Goal: Information Seeking & Learning: Understand process/instructions

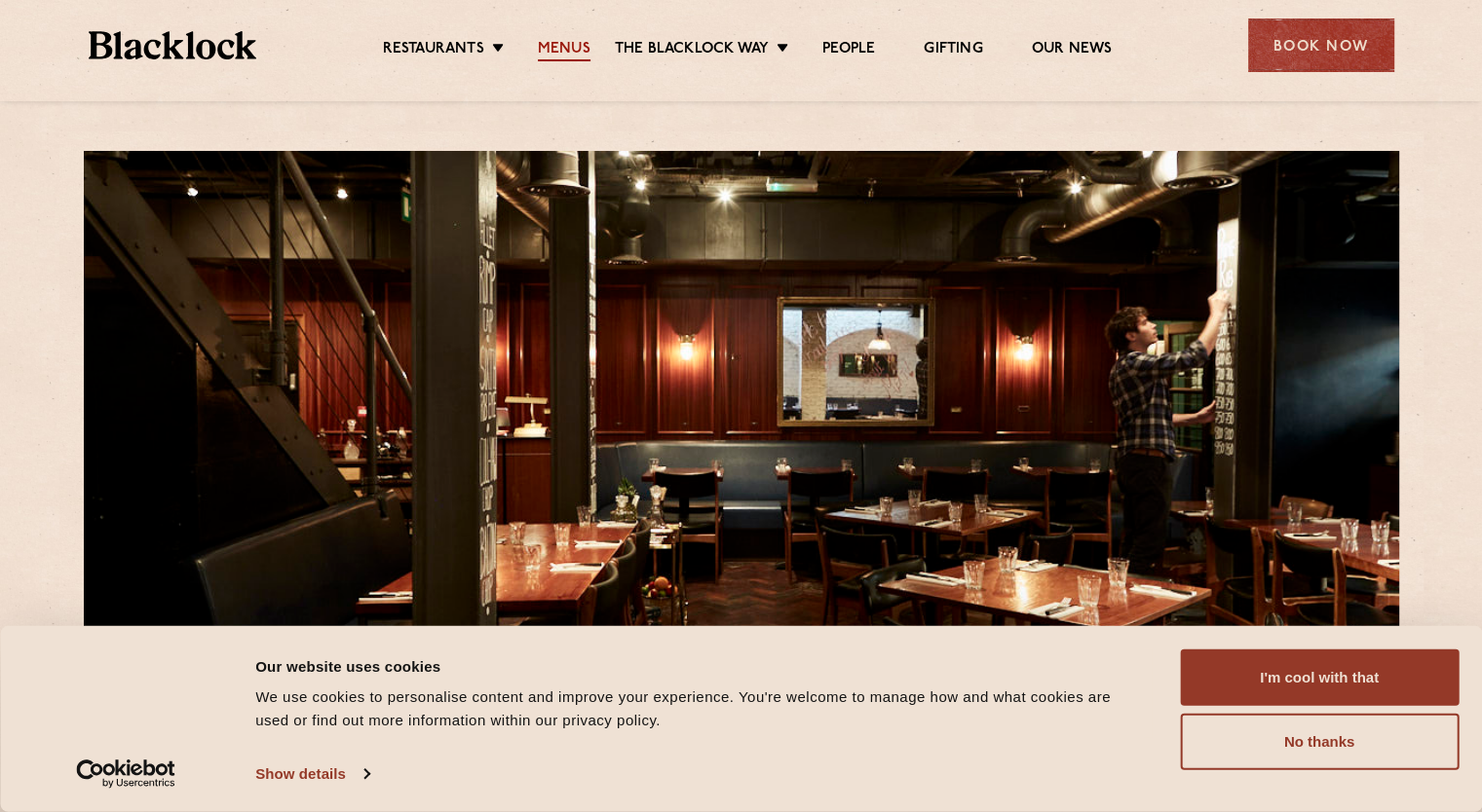
click at [561, 47] on link "Menus" at bounding box center [563, 51] width 52 height 22
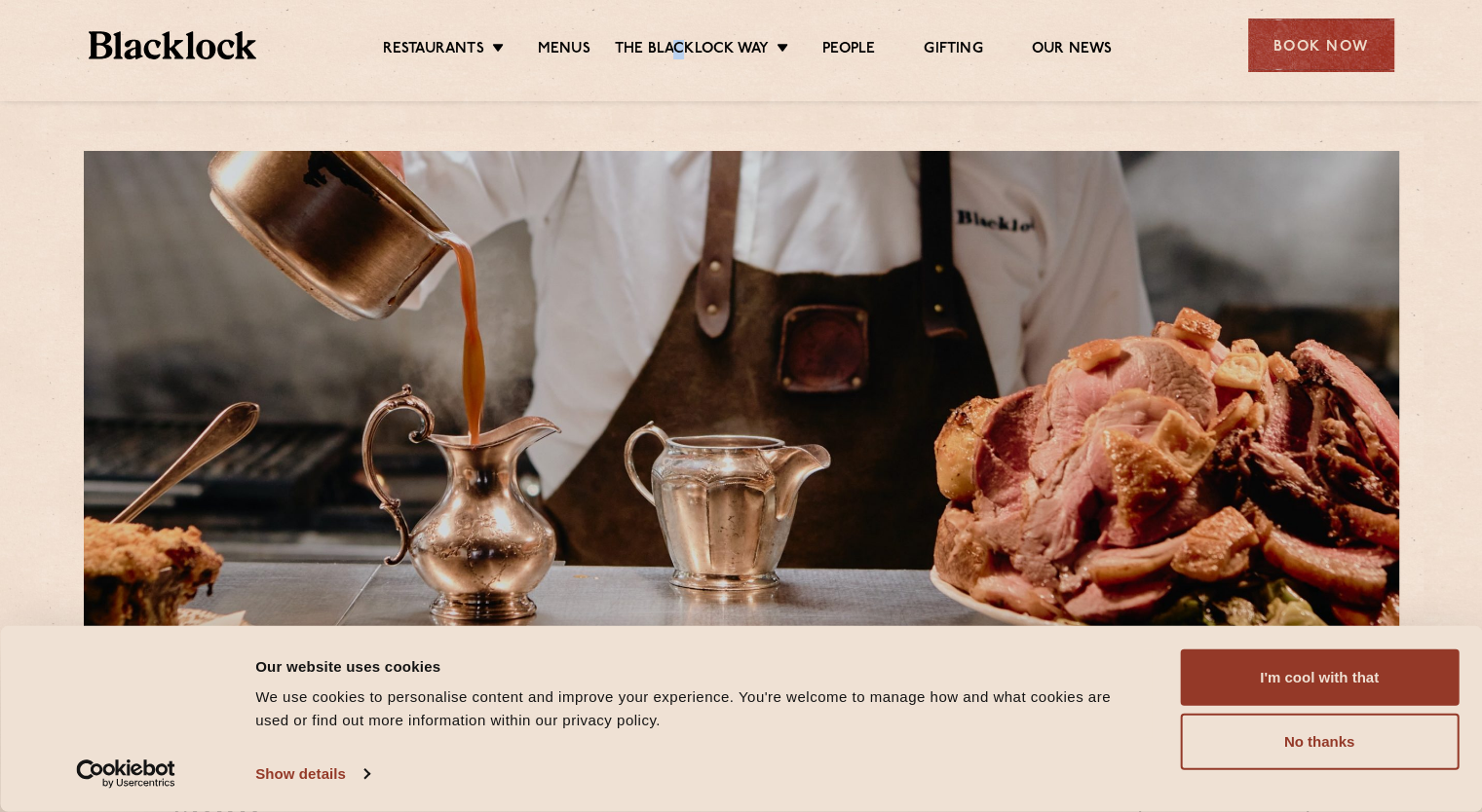
click at [676, 38] on ul "Restaurants Soho City Shoreditch Covent Garden Canary Wharf Manchester Birmingh…" at bounding box center [746, 46] width 981 height 31
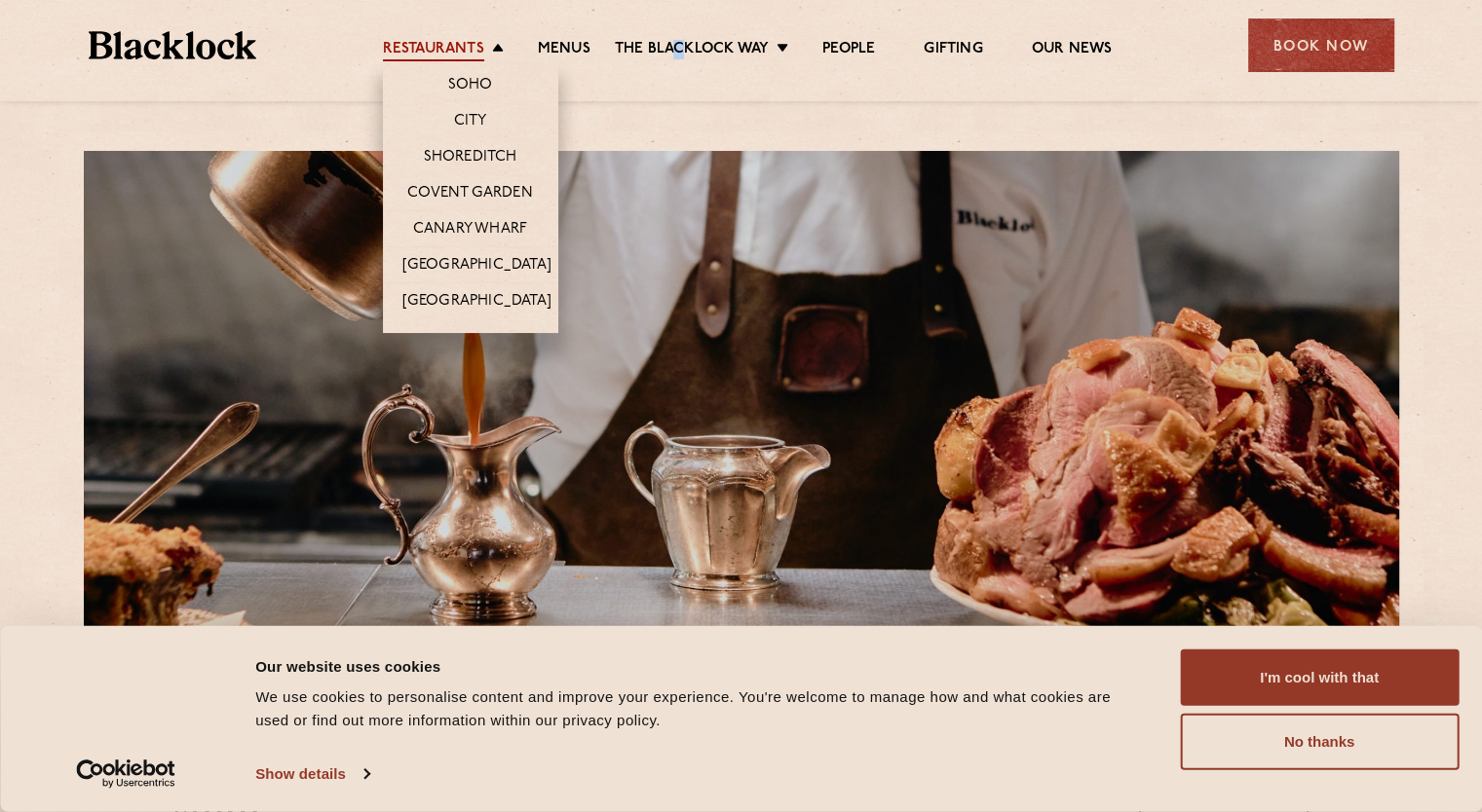
click at [477, 41] on link "Restaurants" at bounding box center [433, 51] width 101 height 22
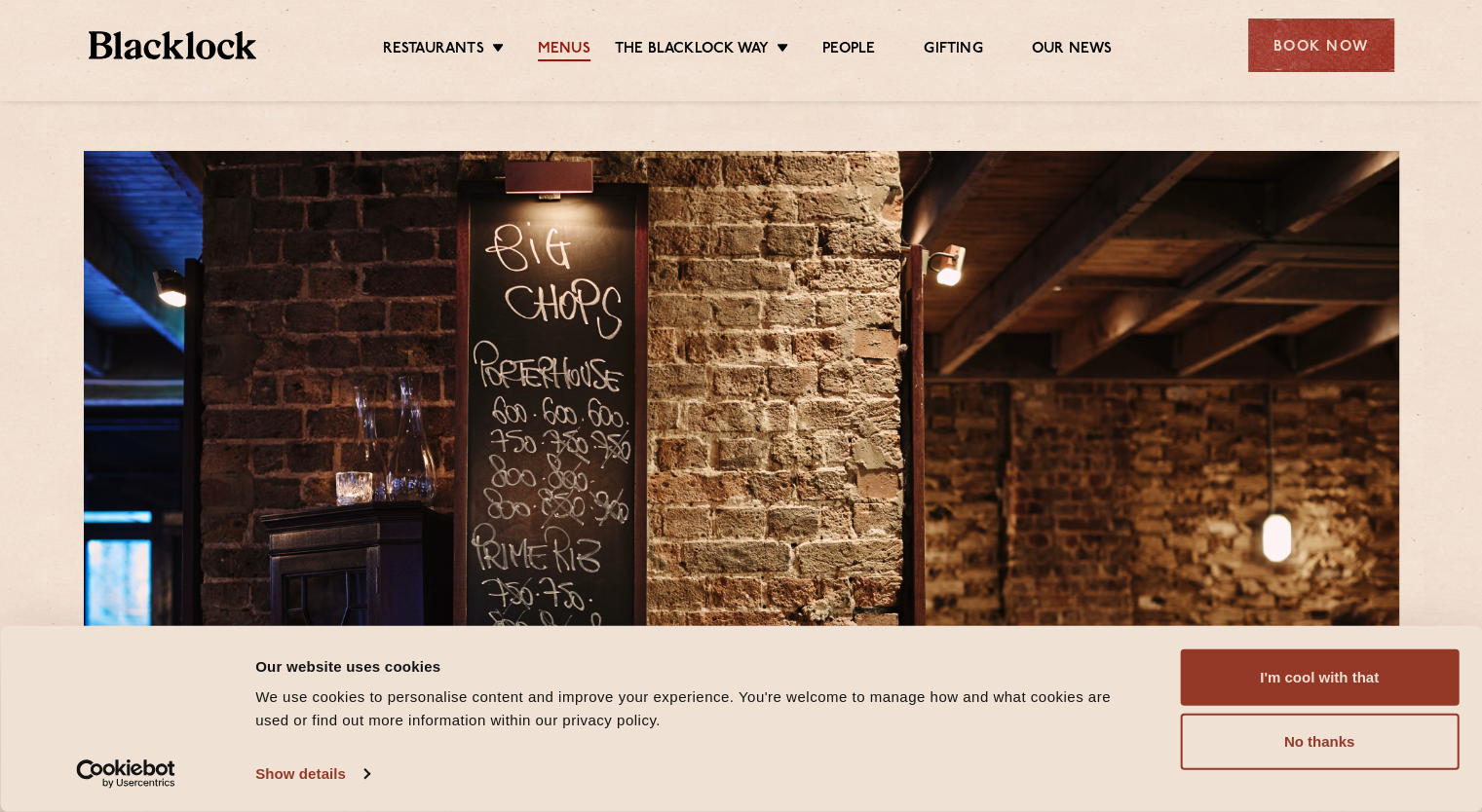
click at [565, 59] on link "Menus" at bounding box center [563, 51] width 52 height 22
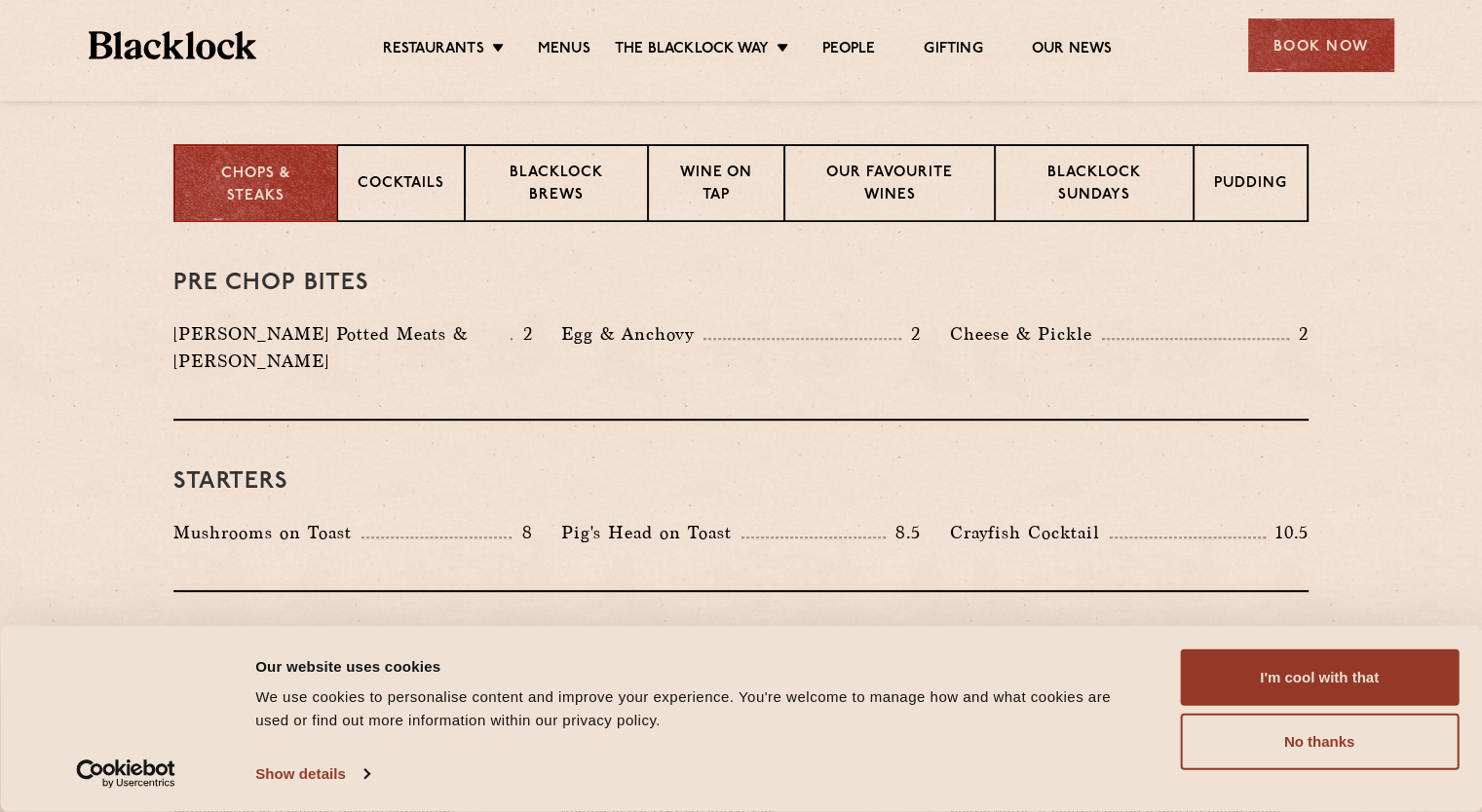
scroll to position [519, 0]
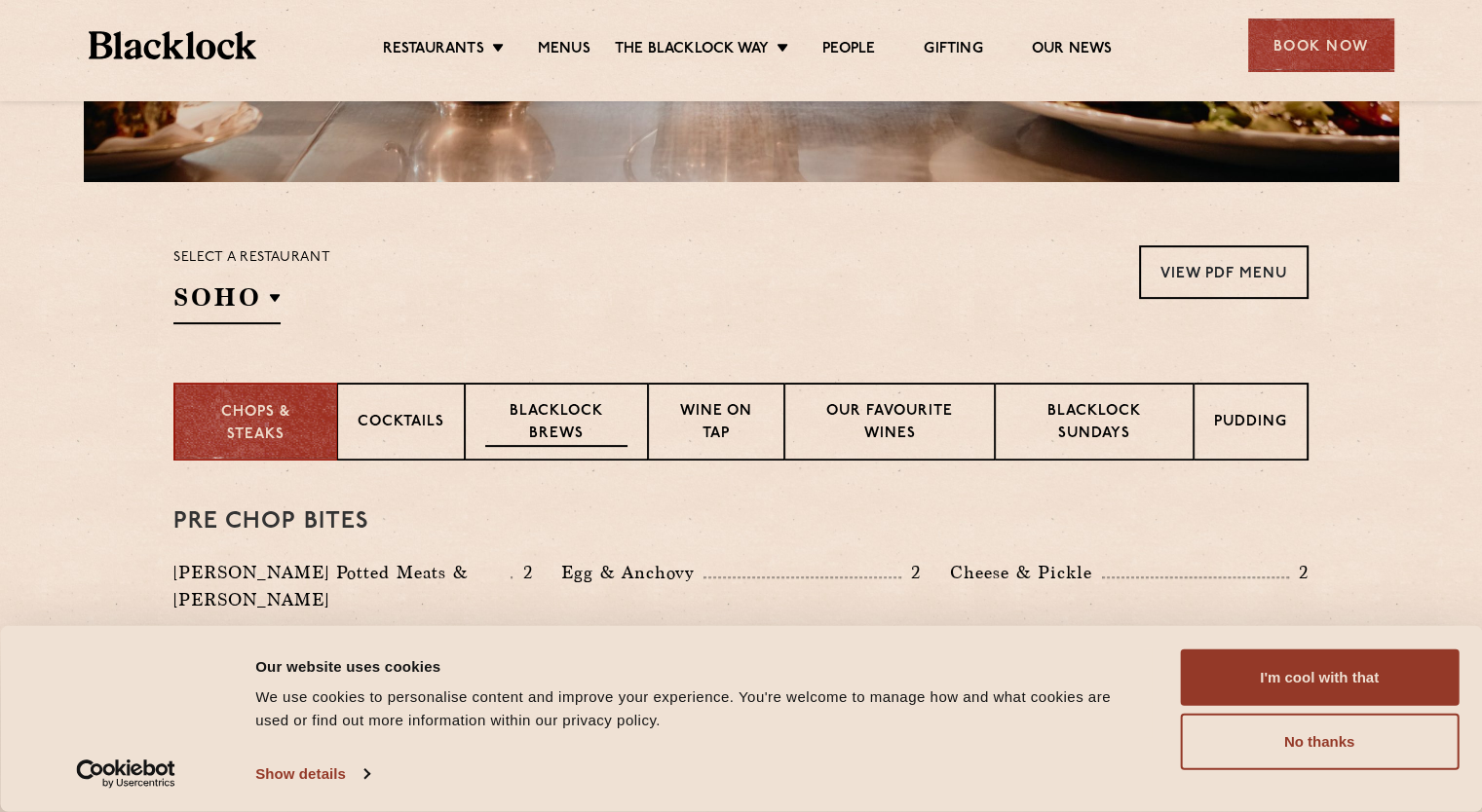
drag, startPoint x: 584, startPoint y: 428, endPoint x: 585, endPoint y: 440, distance: 12.0
click at [585, 428] on p "Blacklock Brews" at bounding box center [556, 424] width 142 height 45
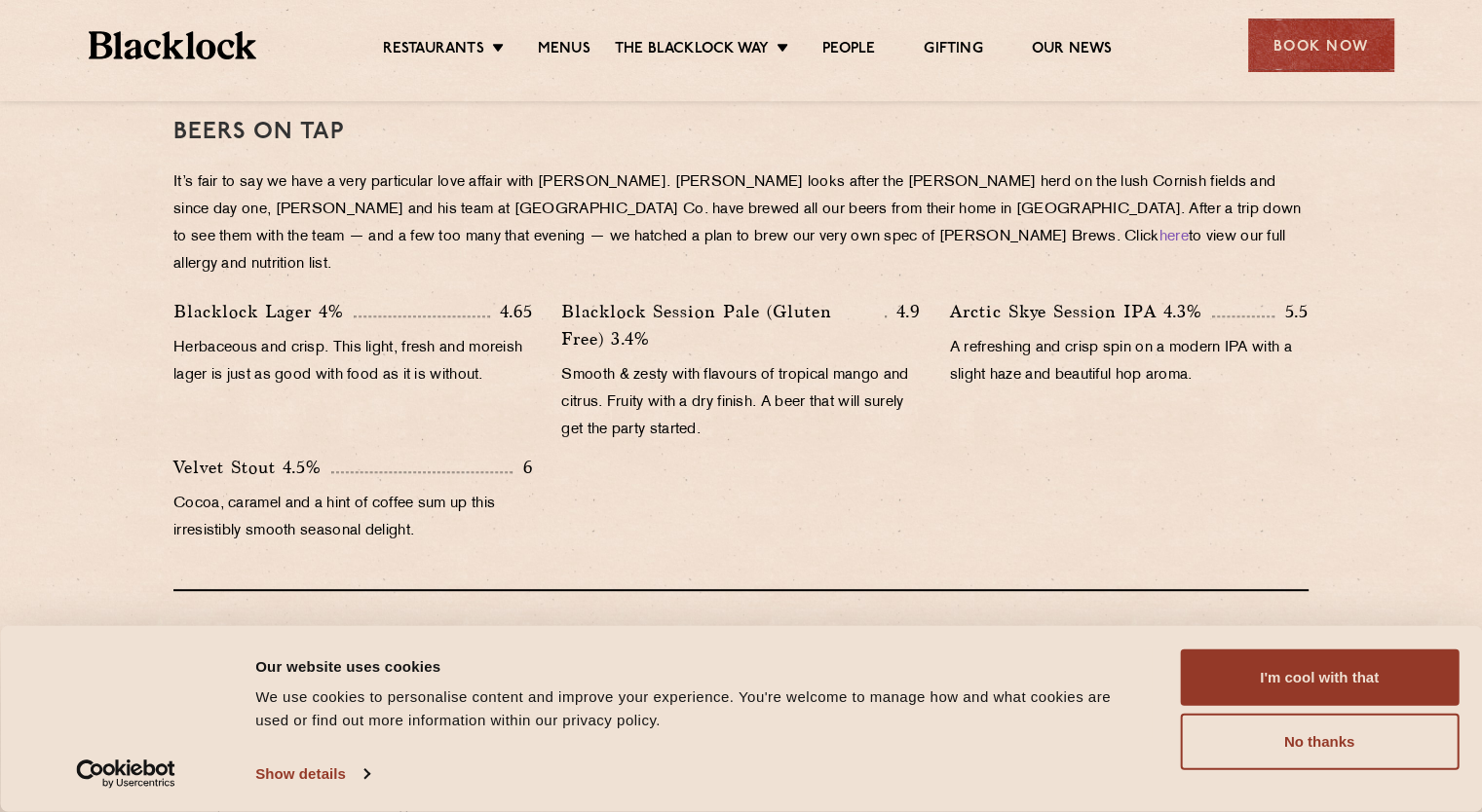
scroll to position [649, 0]
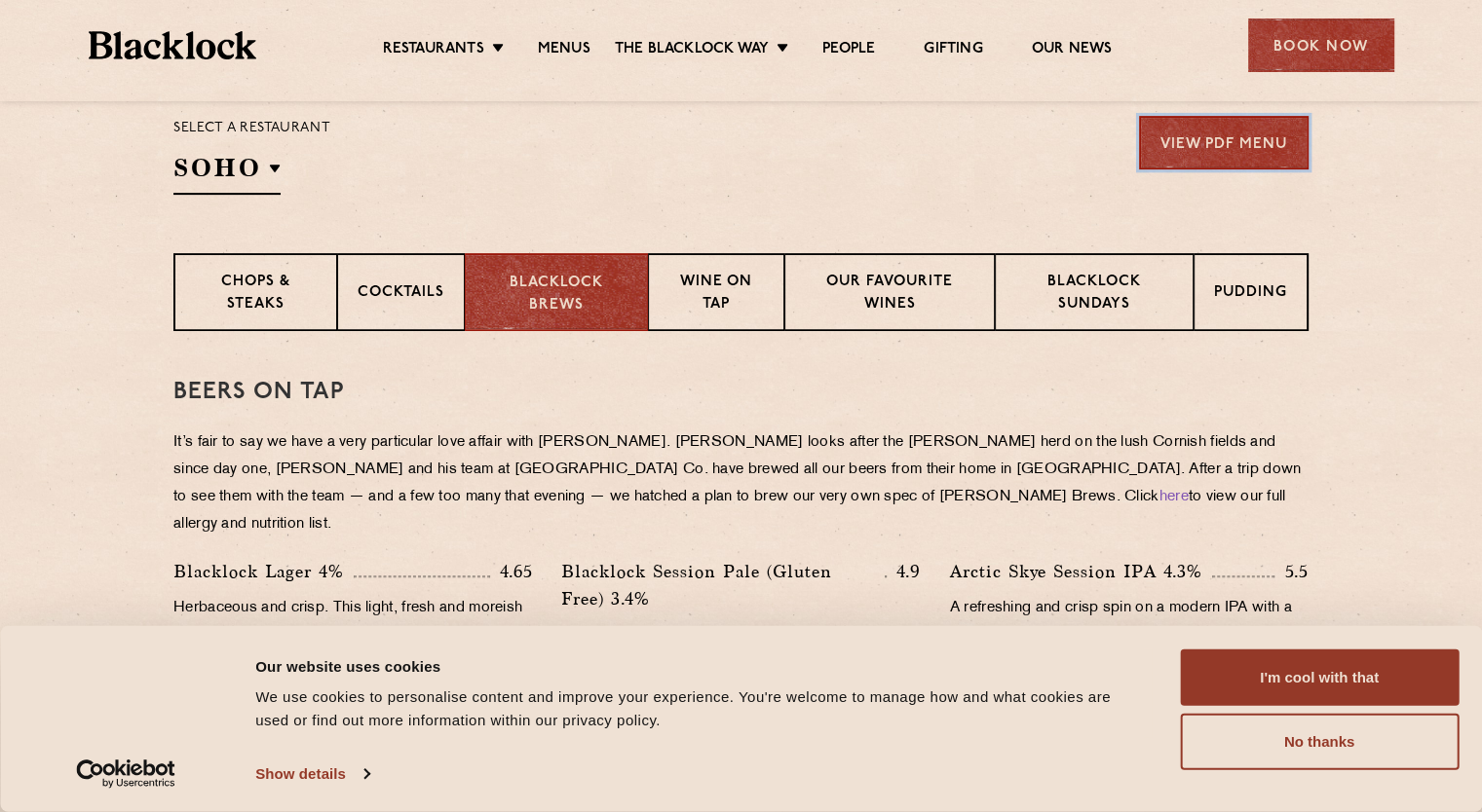
click at [1235, 136] on link "View PDF Menu" at bounding box center [1223, 143] width 169 height 53
